Goal: Find contact information: Find contact information

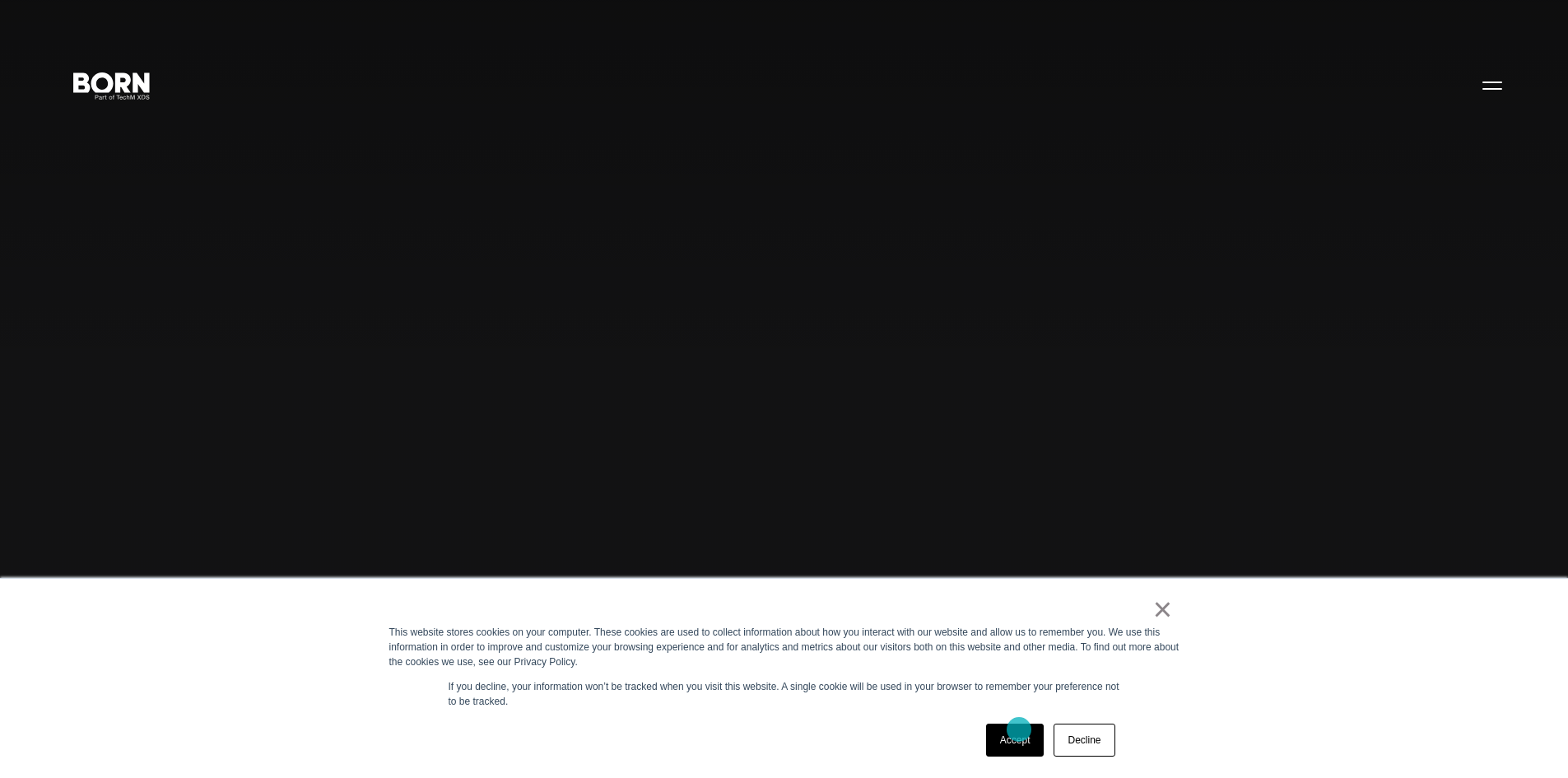
click at [1019, 729] on link "Accept" at bounding box center [1016, 739] width 59 height 33
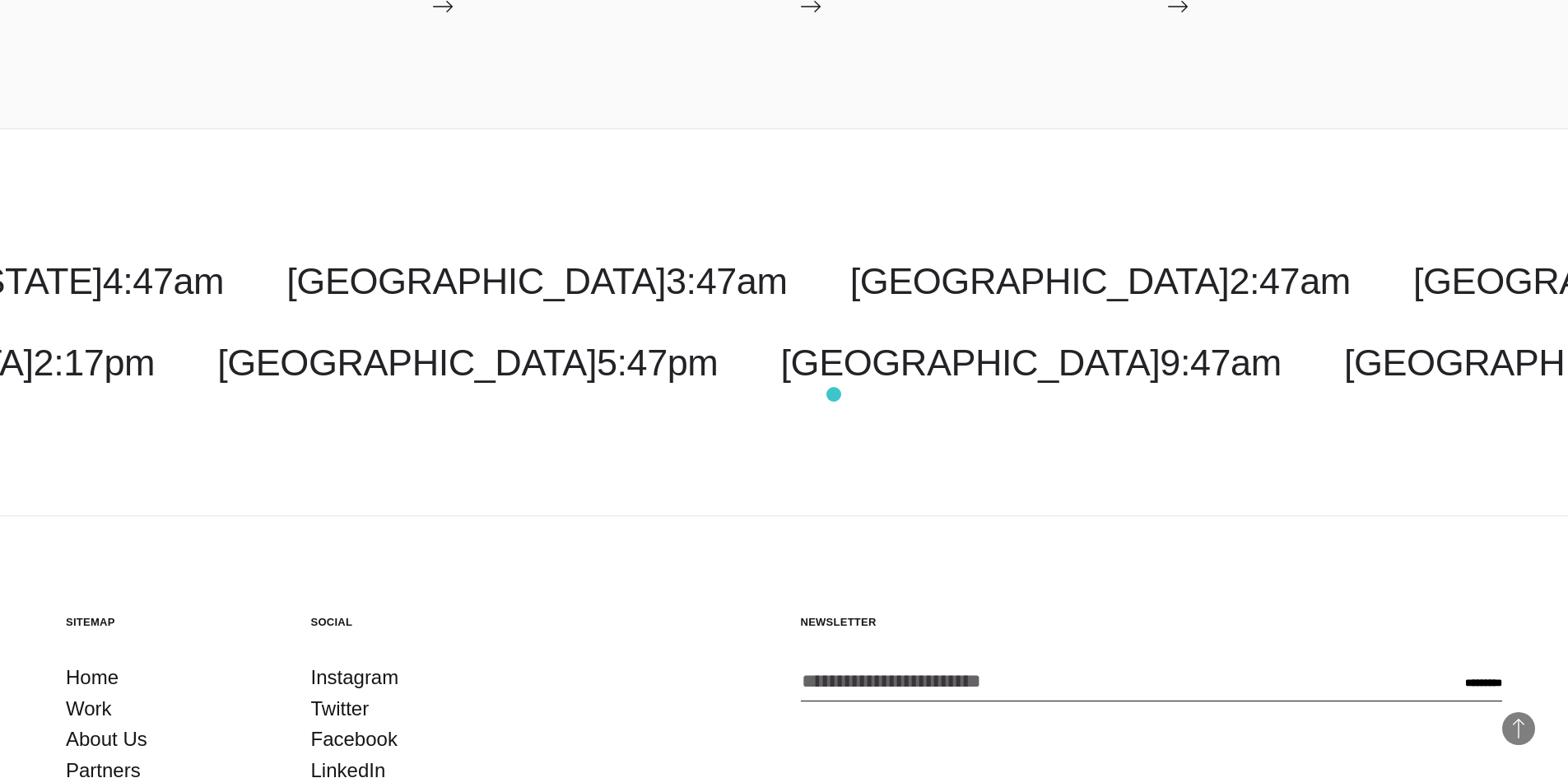
scroll to position [5329, 0]
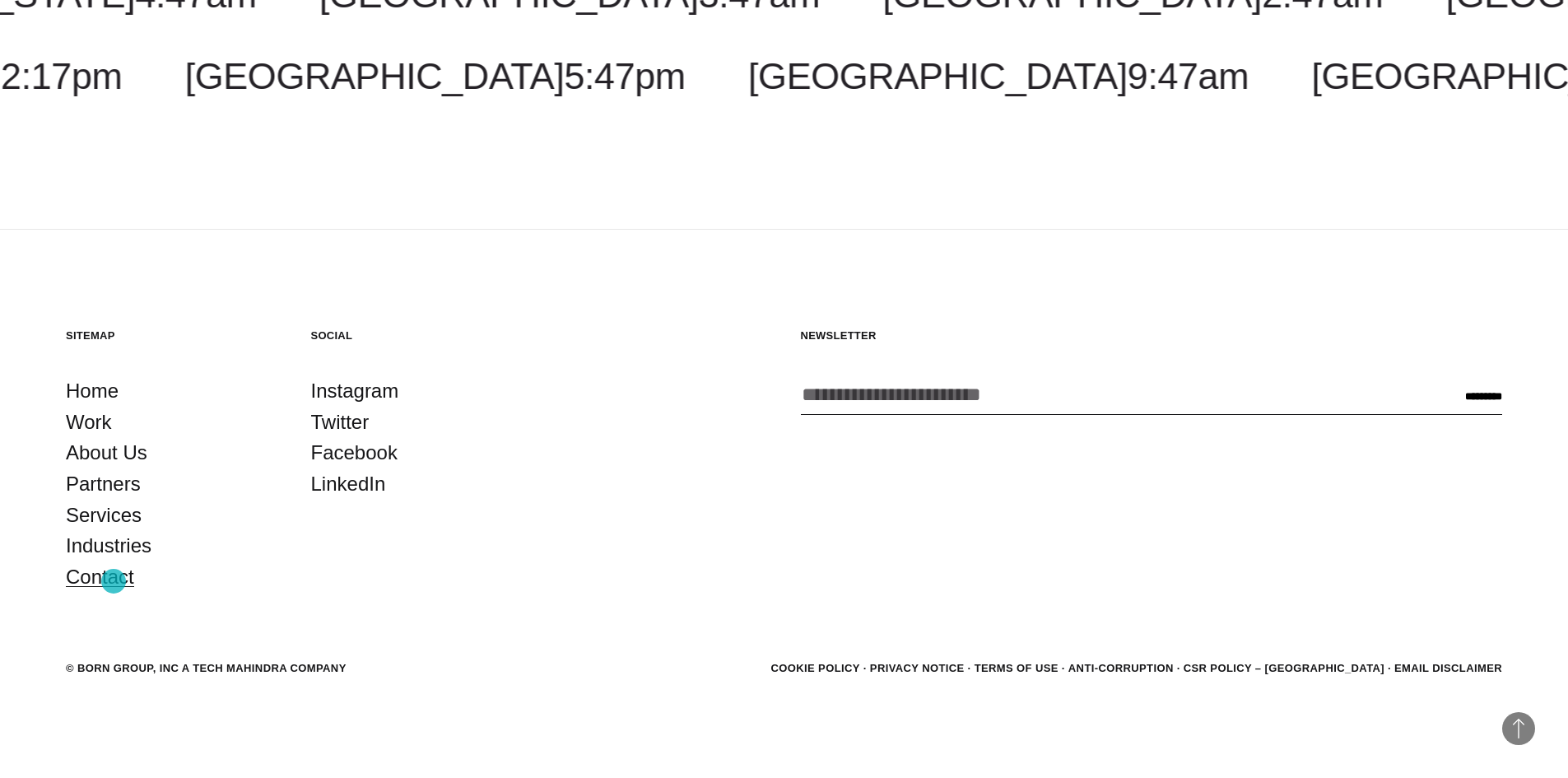
click at [114, 581] on link "Contact" at bounding box center [100, 576] width 68 height 31
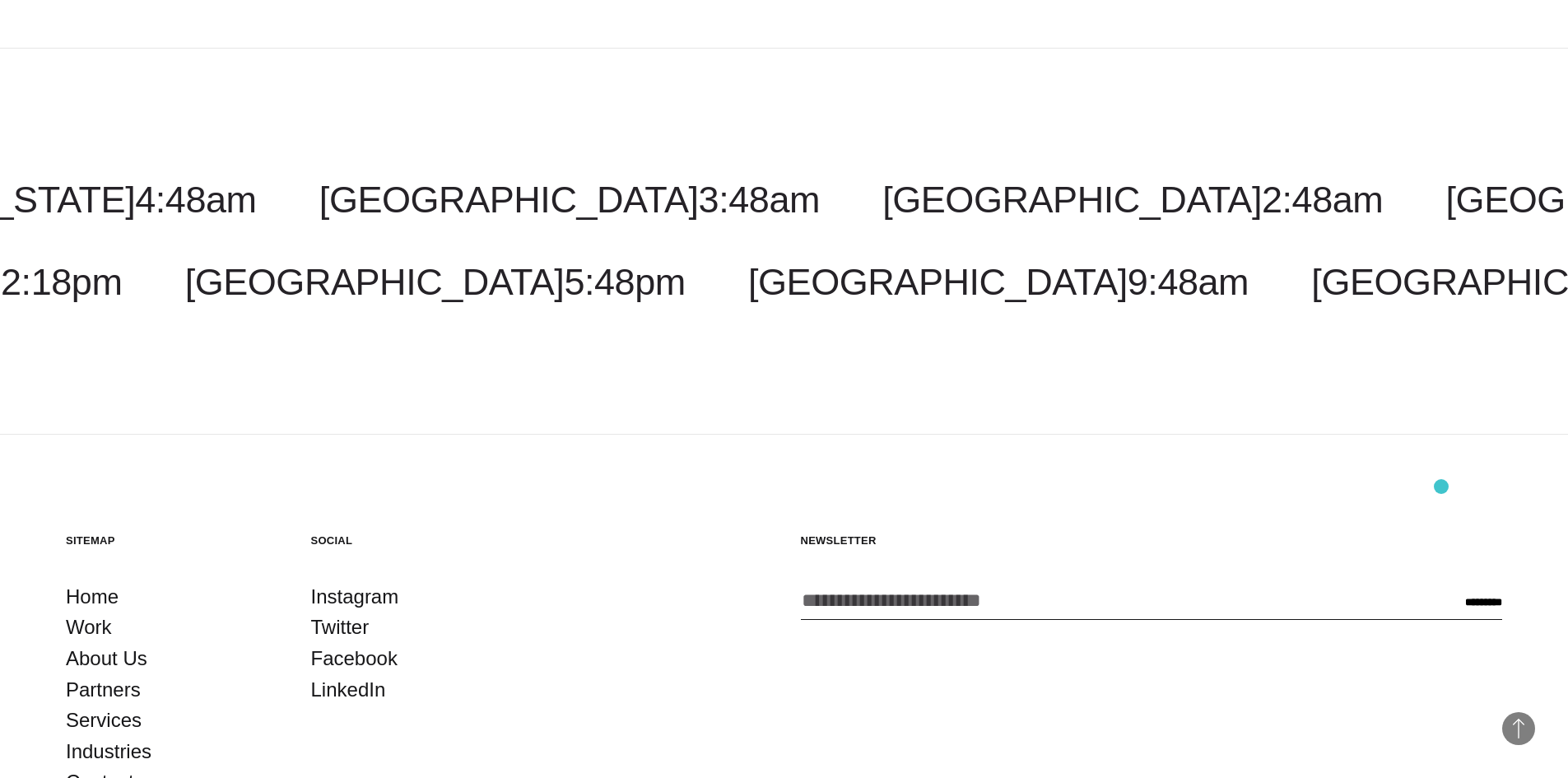
scroll to position [4131, 0]
